Goal: Task Accomplishment & Management: Use online tool/utility

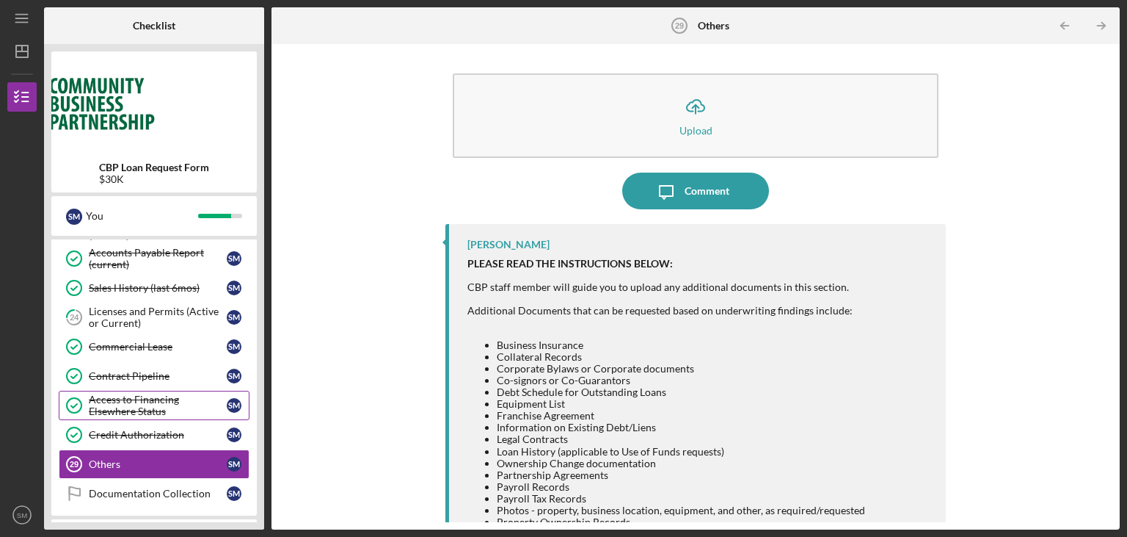
scroll to position [547, 0]
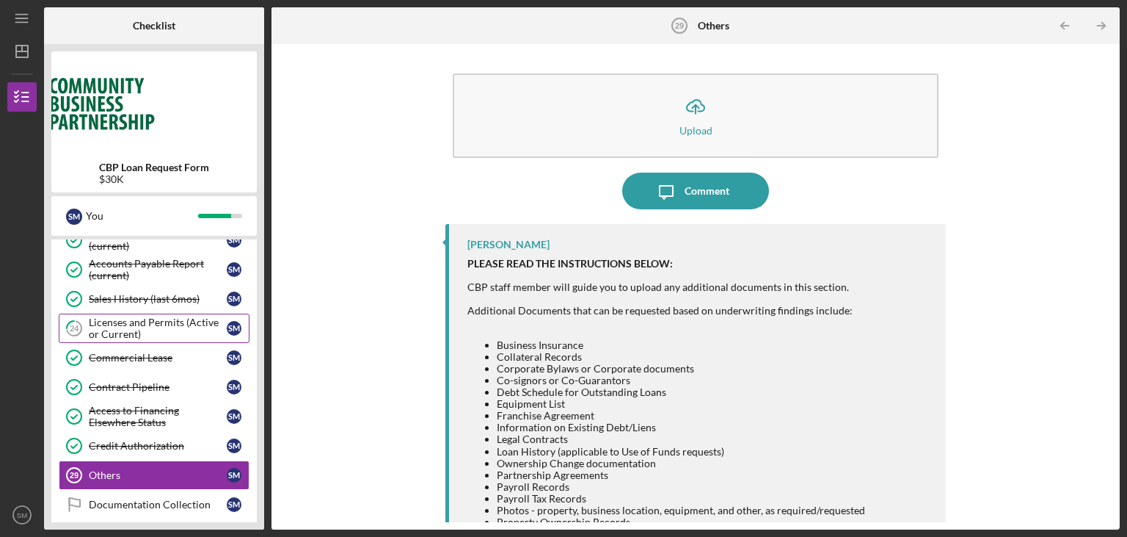
click at [186, 328] on div "Licenses and Permits (Active or Current)" at bounding box center [158, 327] width 138 height 23
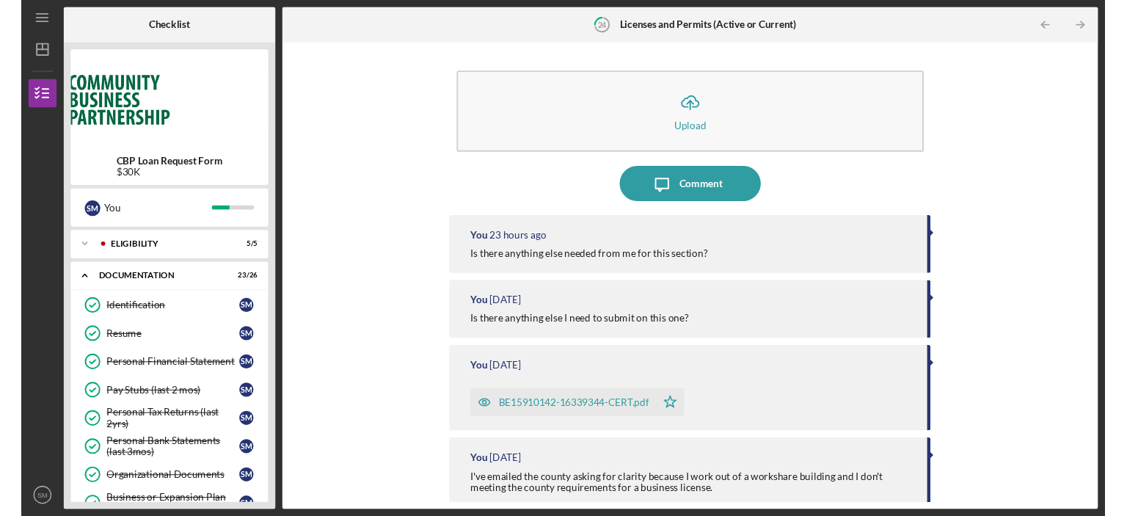
scroll to position [476, 0]
